Goal: Information Seeking & Learning: Learn about a topic

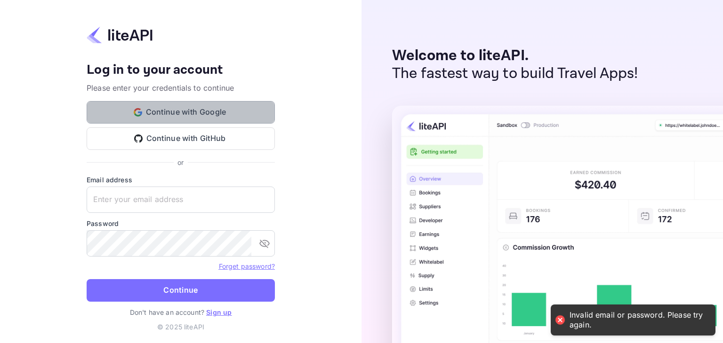
click at [191, 115] on button "Continue with Google" at bounding box center [181, 112] width 188 height 23
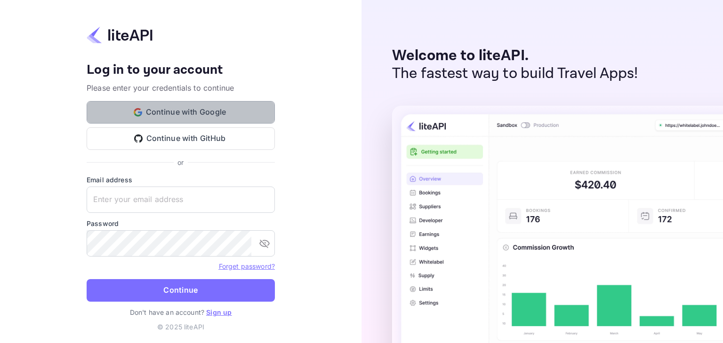
click at [221, 103] on button "Continue with Google" at bounding box center [181, 112] width 188 height 23
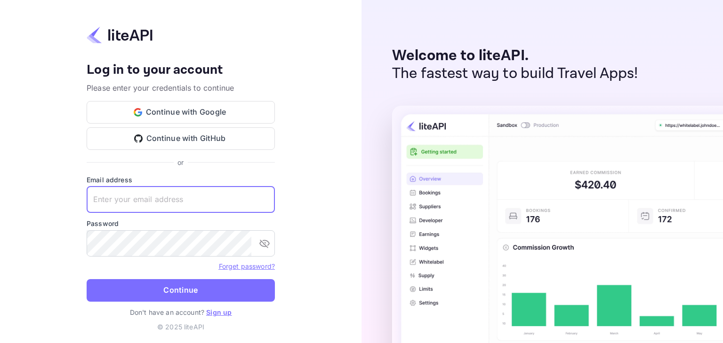
click at [143, 198] on input "text" at bounding box center [181, 200] width 188 height 26
click at [215, 314] on link "Sign up" at bounding box center [218, 313] width 25 height 8
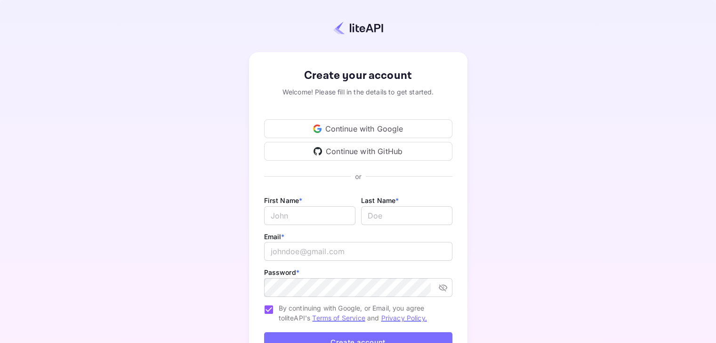
click at [351, 128] on div "Continue with Google" at bounding box center [358, 129] width 188 height 19
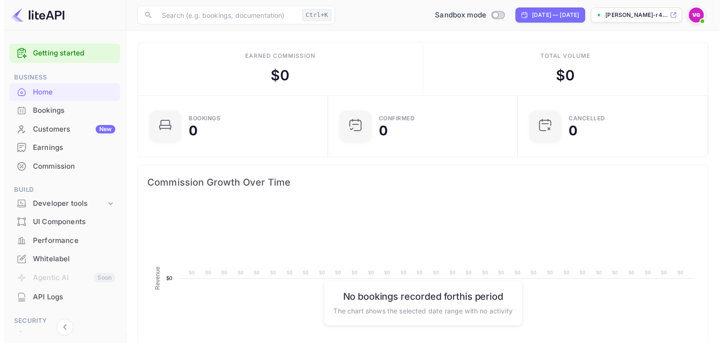
scroll to position [146, 177]
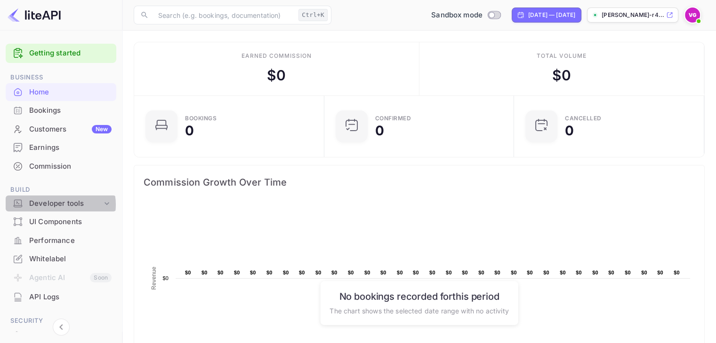
click at [58, 205] on div "Developer tools" at bounding box center [65, 204] width 73 height 11
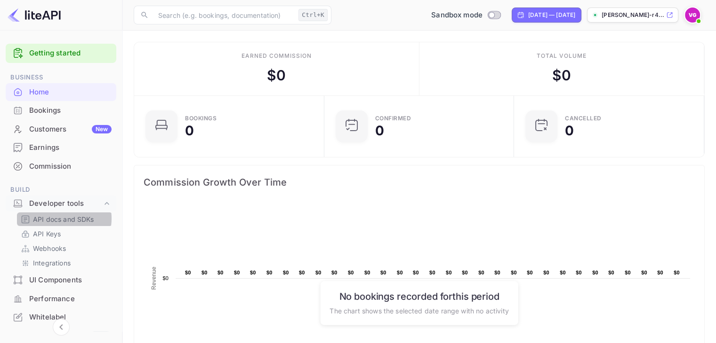
click at [58, 219] on p "API docs and SDKs" at bounding box center [63, 220] width 61 height 10
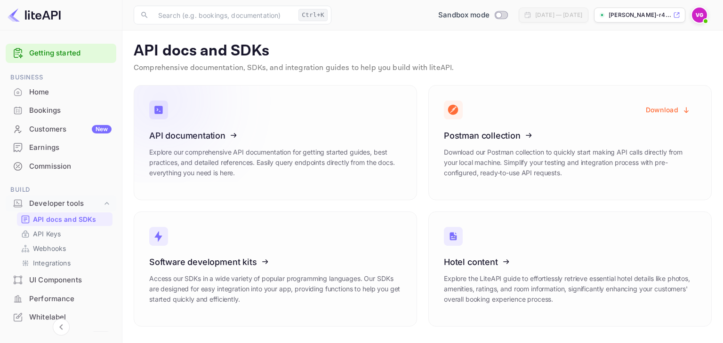
click at [173, 131] on icon at bounding box center [207, 134] width 146 height 97
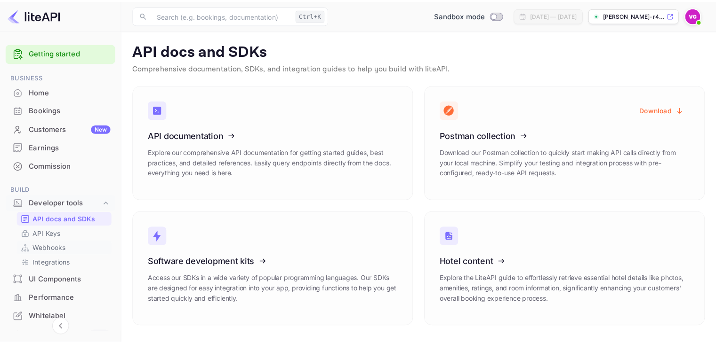
scroll to position [5, 0]
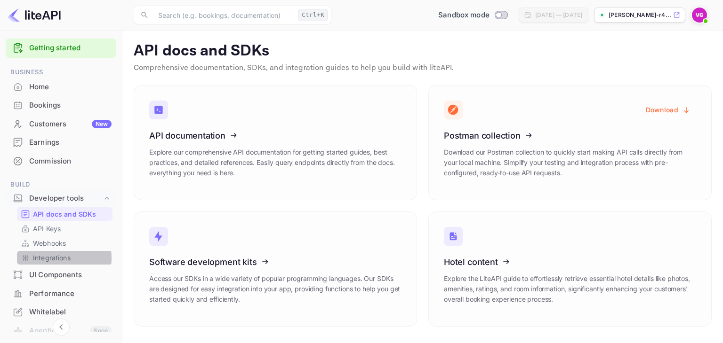
click at [54, 258] on p "Integrations" at bounding box center [52, 258] width 38 height 10
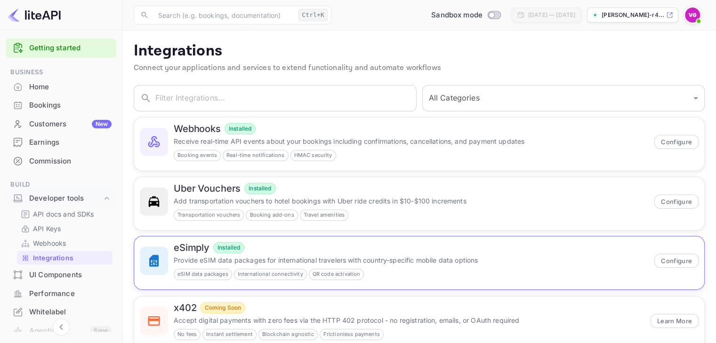
click at [184, 245] on h6 "eSimply" at bounding box center [192, 247] width 36 height 11
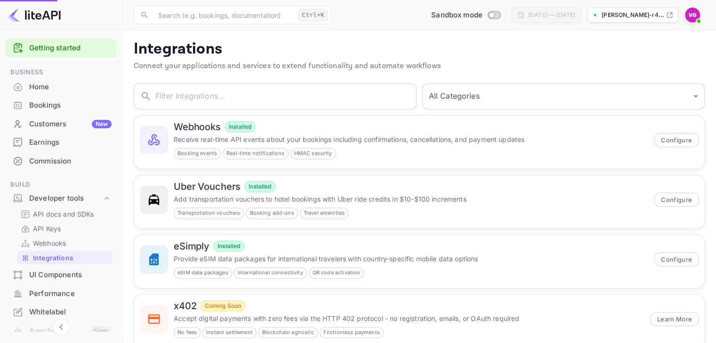
scroll to position [25, 0]
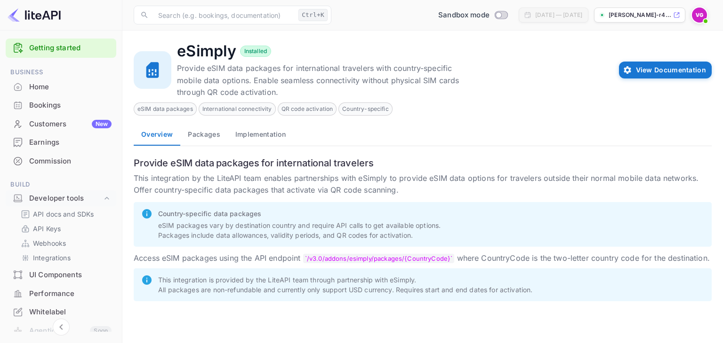
click at [41, 89] on div "Home" at bounding box center [70, 87] width 82 height 11
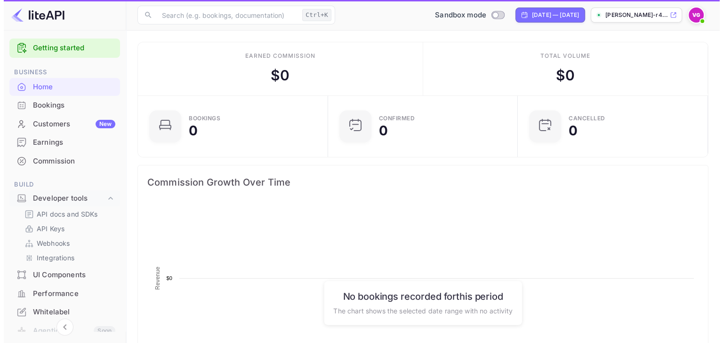
scroll to position [146, 177]
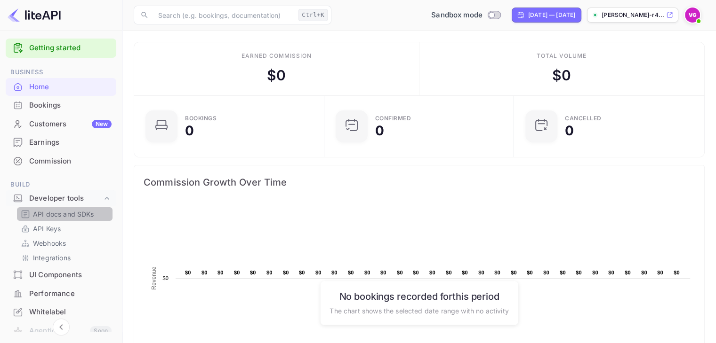
click at [66, 213] on p "API docs and SDKs" at bounding box center [63, 214] width 61 height 10
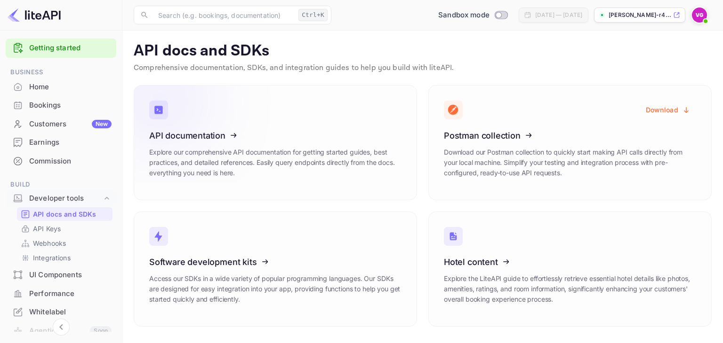
click at [211, 140] on icon at bounding box center [207, 134] width 146 height 97
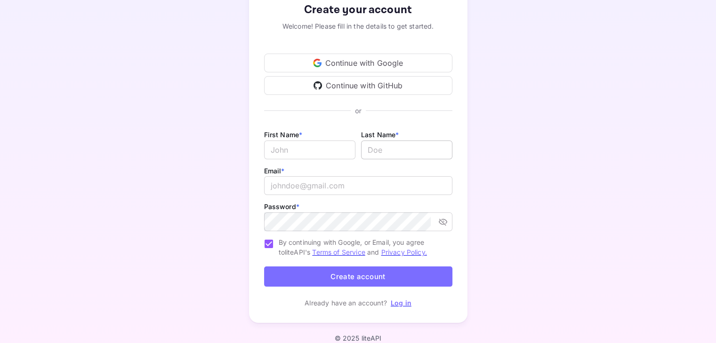
scroll to position [67, 0]
click at [352, 64] on div "Continue with Google" at bounding box center [358, 62] width 188 height 19
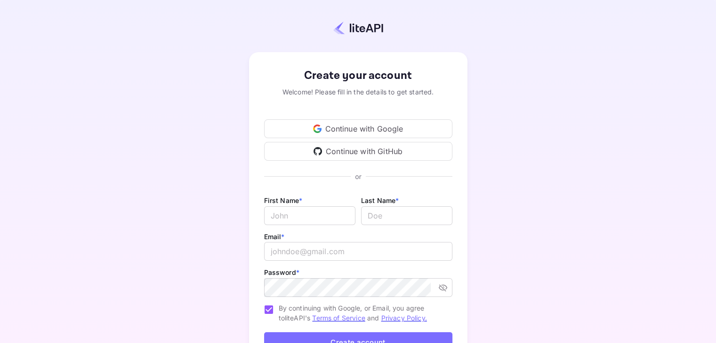
click at [393, 130] on div "Continue with Google" at bounding box center [358, 129] width 188 height 19
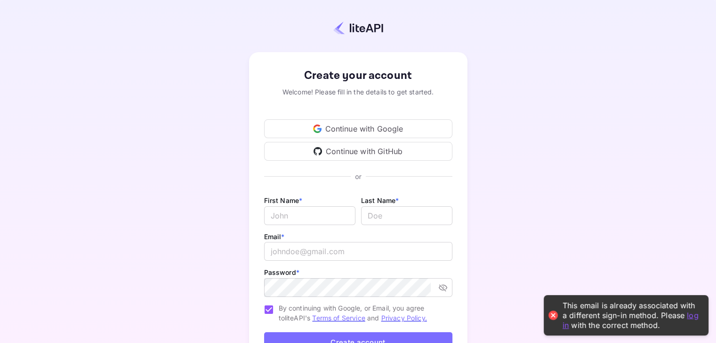
scroll to position [77, 0]
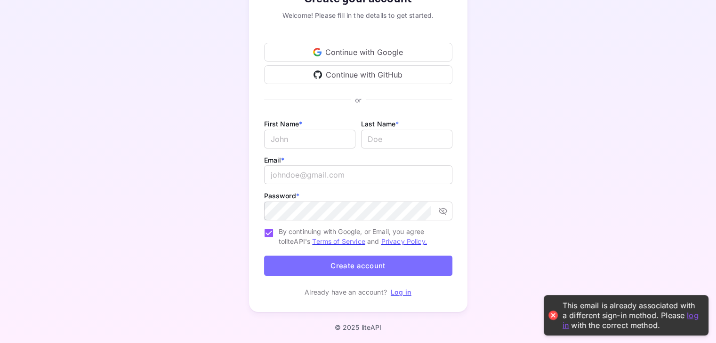
click at [403, 295] on link "Log in" at bounding box center [401, 292] width 21 height 8
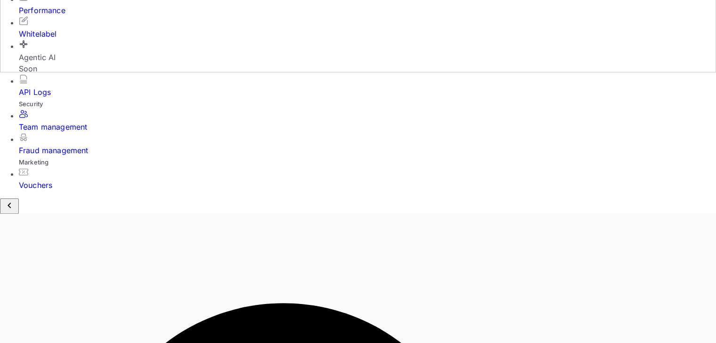
scroll to position [110, 0]
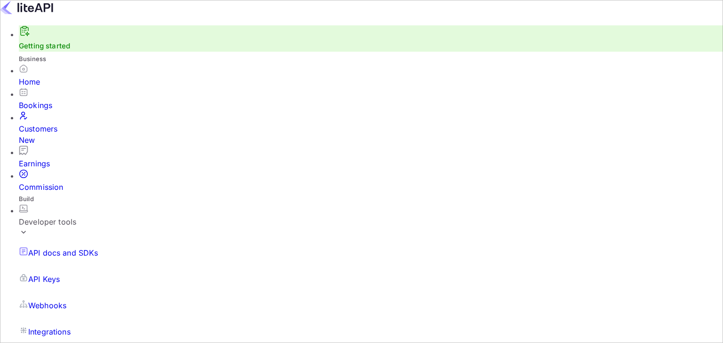
click at [62, 83] on div "Home" at bounding box center [371, 76] width 704 height 24
click at [56, 111] on div "Bookings" at bounding box center [367, 105] width 697 height 11
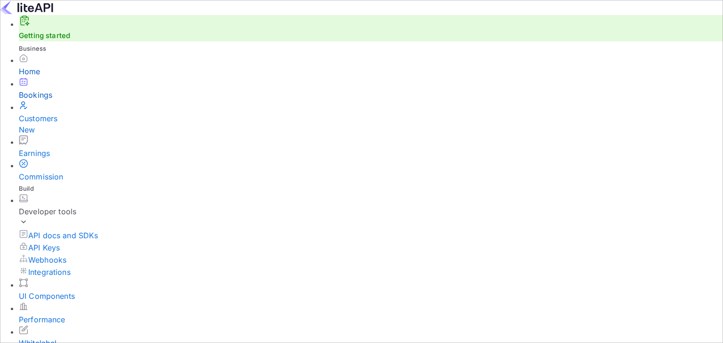
click at [51, 120] on div "Customers New" at bounding box center [371, 118] width 704 height 35
